Goal: Understand process/instructions: Learn how to perform a task or action

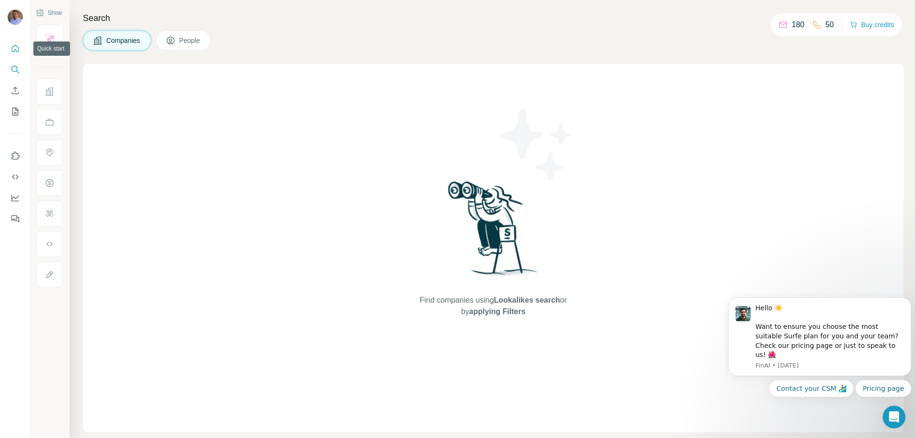
click at [16, 45] on icon "Quick start" at bounding box center [15, 49] width 10 height 10
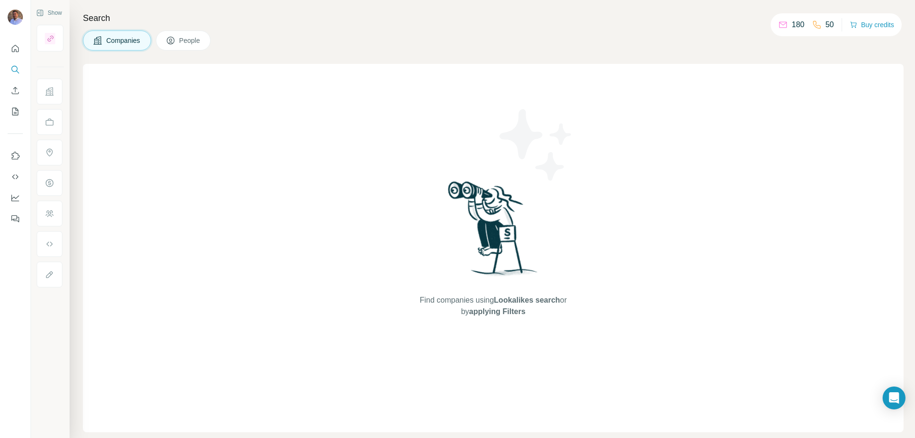
click at [795, 28] on p "180" at bounding box center [798, 24] width 13 height 11
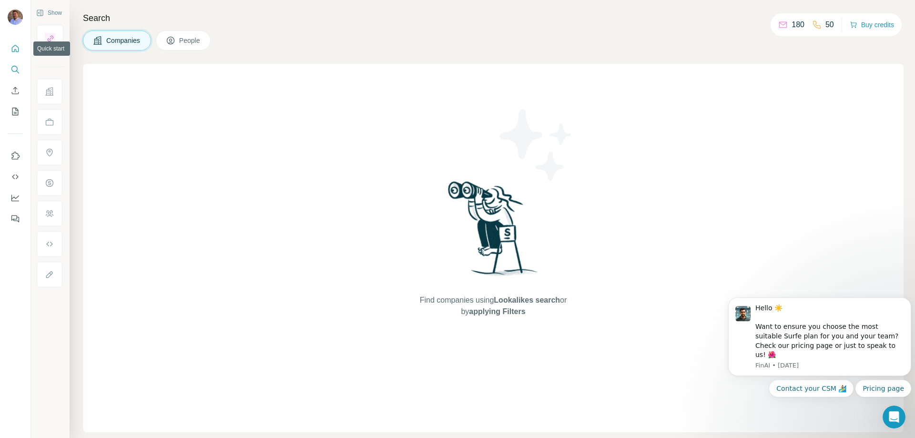
click at [17, 51] on icon "Quick start" at bounding box center [15, 49] width 10 height 10
